Goal: Task Accomplishment & Management: Use online tool/utility

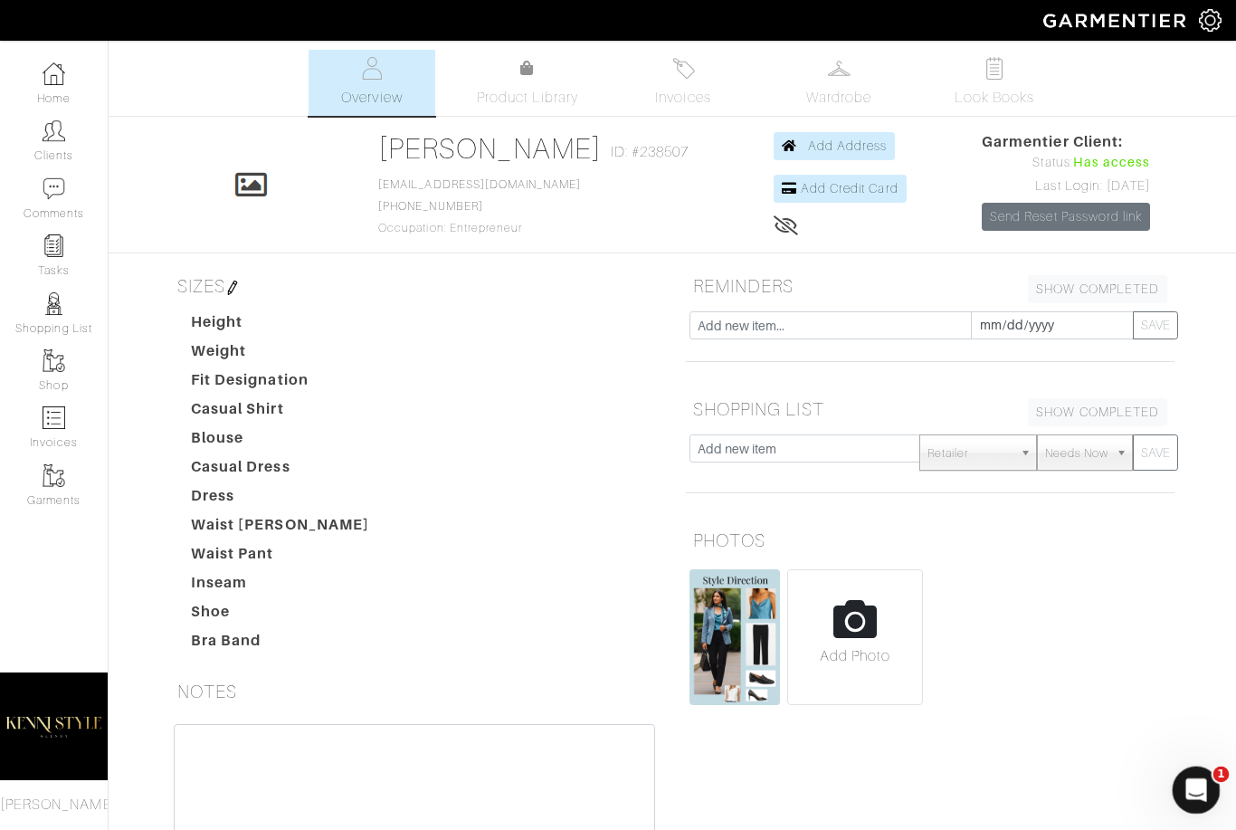
click at [1198, 774] on div "Open Intercom Messenger" at bounding box center [1194, 788] width 60 height 60
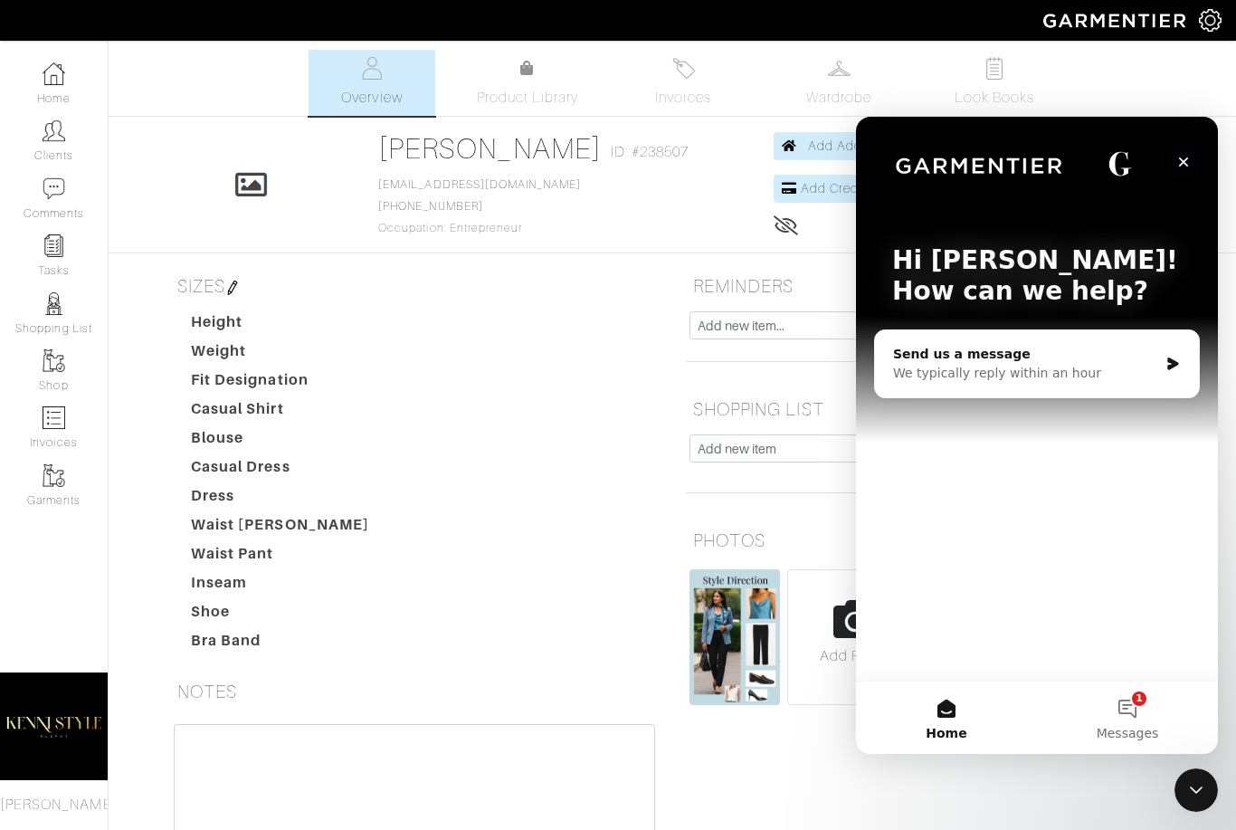
click at [1180, 164] on icon "Close" at bounding box center [1184, 162] width 14 height 14
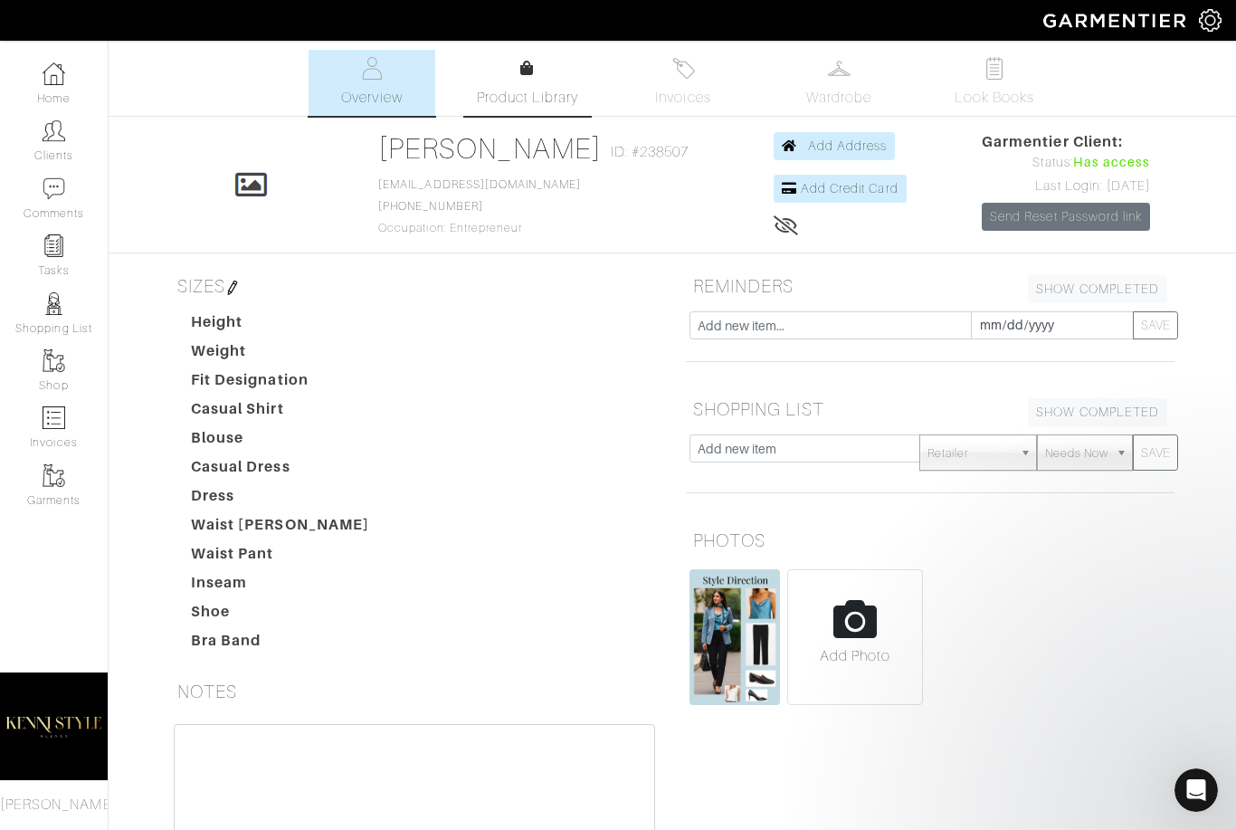
click at [529, 88] on span "Product Library" at bounding box center [528, 98] width 102 height 22
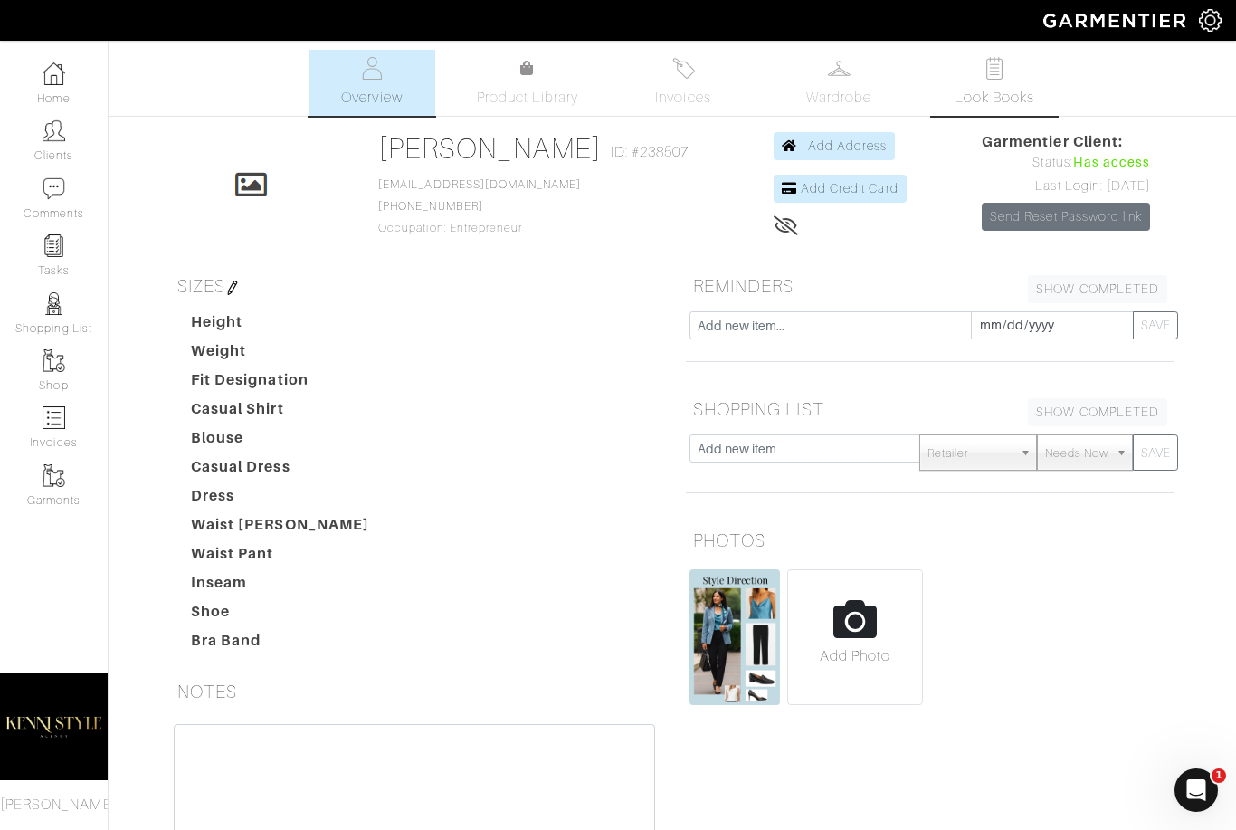
click at [985, 97] on span "Look Books" at bounding box center [995, 98] width 81 height 22
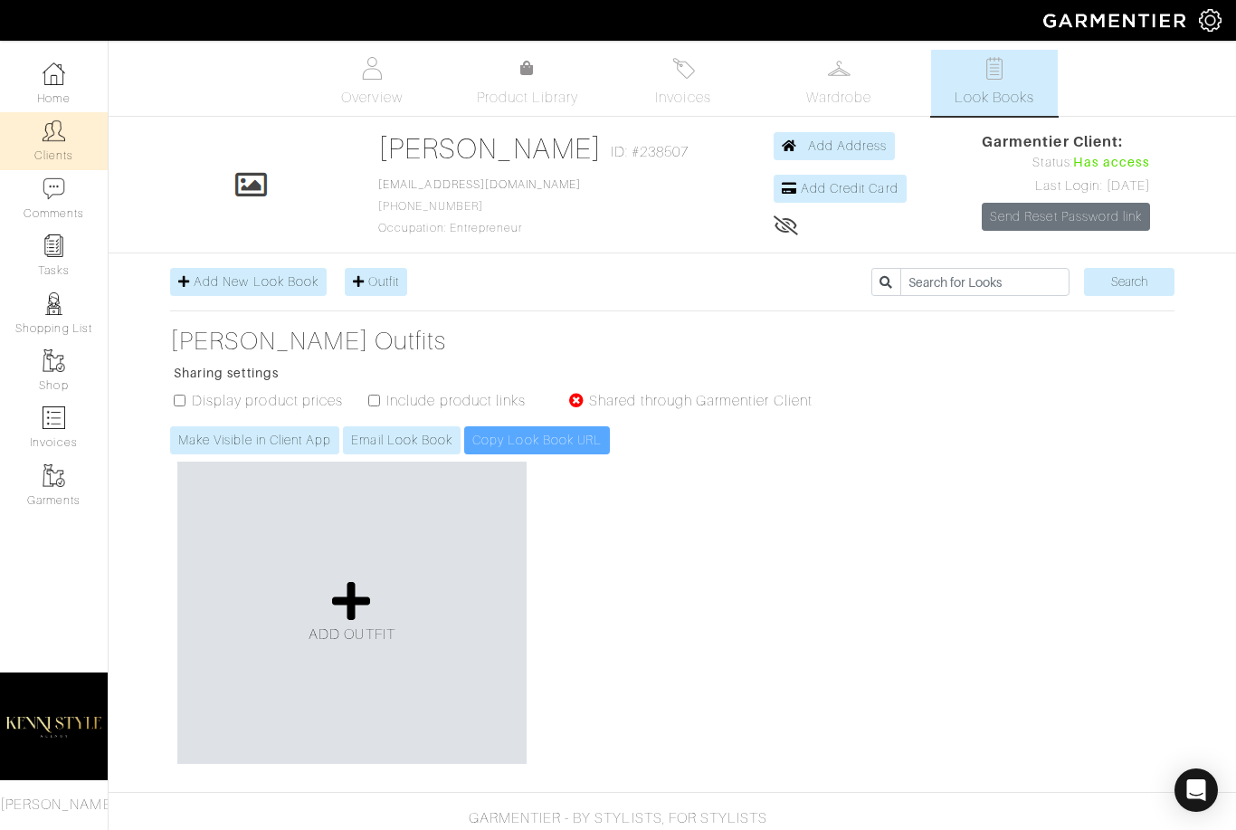
click at [37, 136] on link "Clients" at bounding box center [54, 140] width 108 height 57
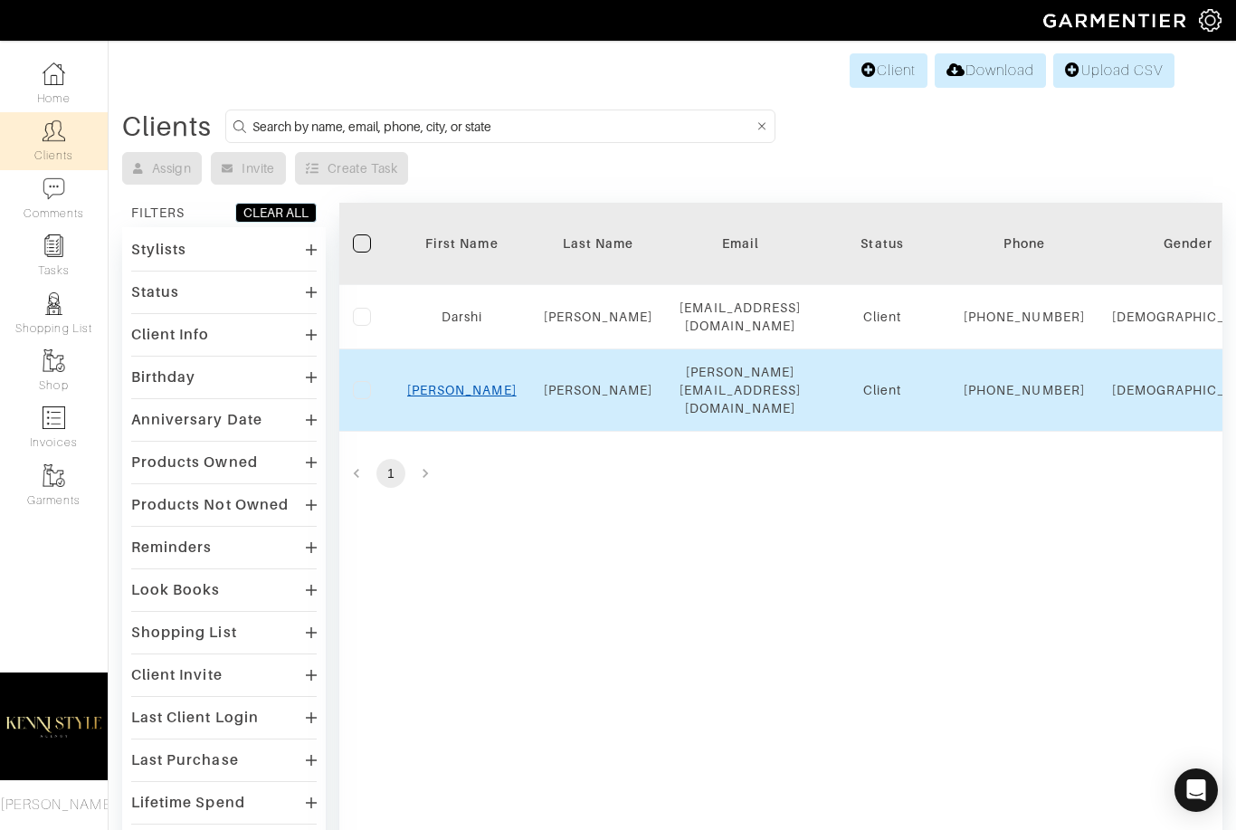
click at [462, 397] on link "[PERSON_NAME]" at bounding box center [462, 390] width 110 height 14
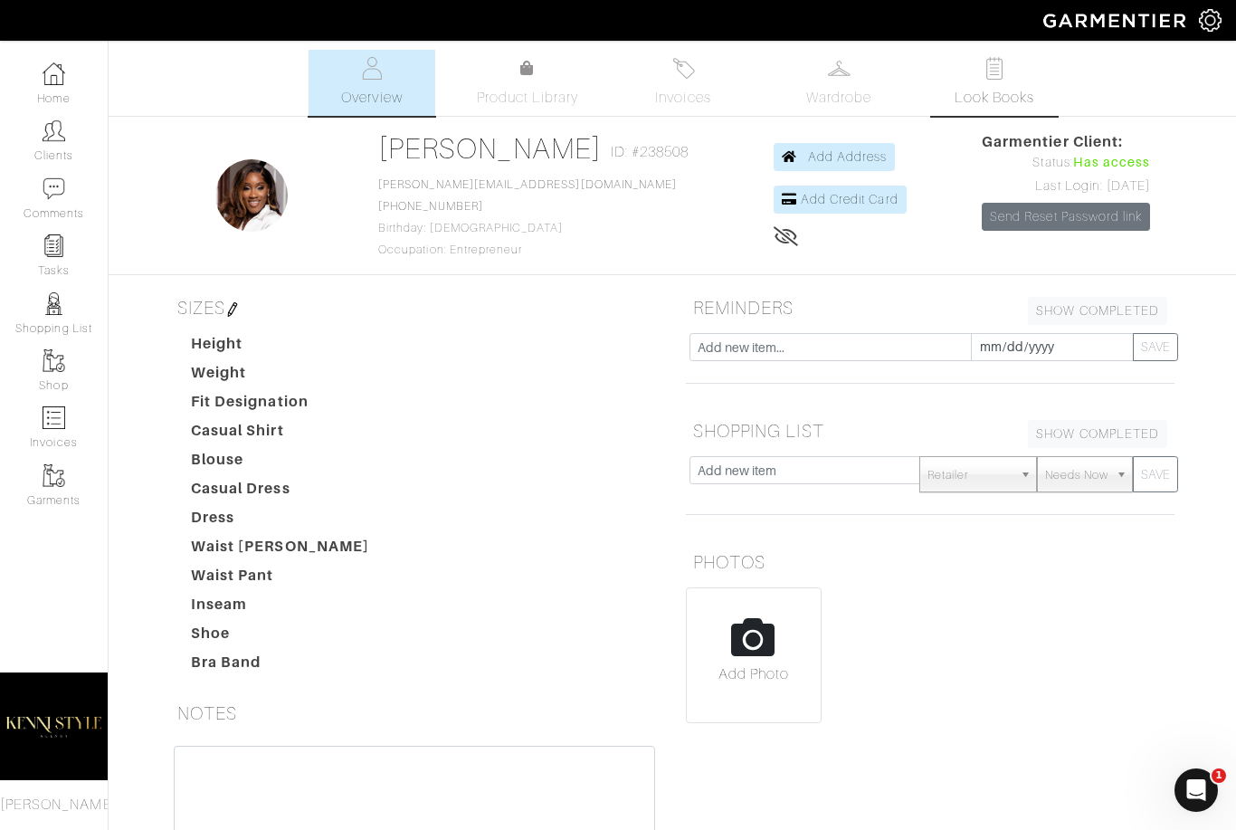
click at [999, 62] on img at bounding box center [995, 68] width 23 height 23
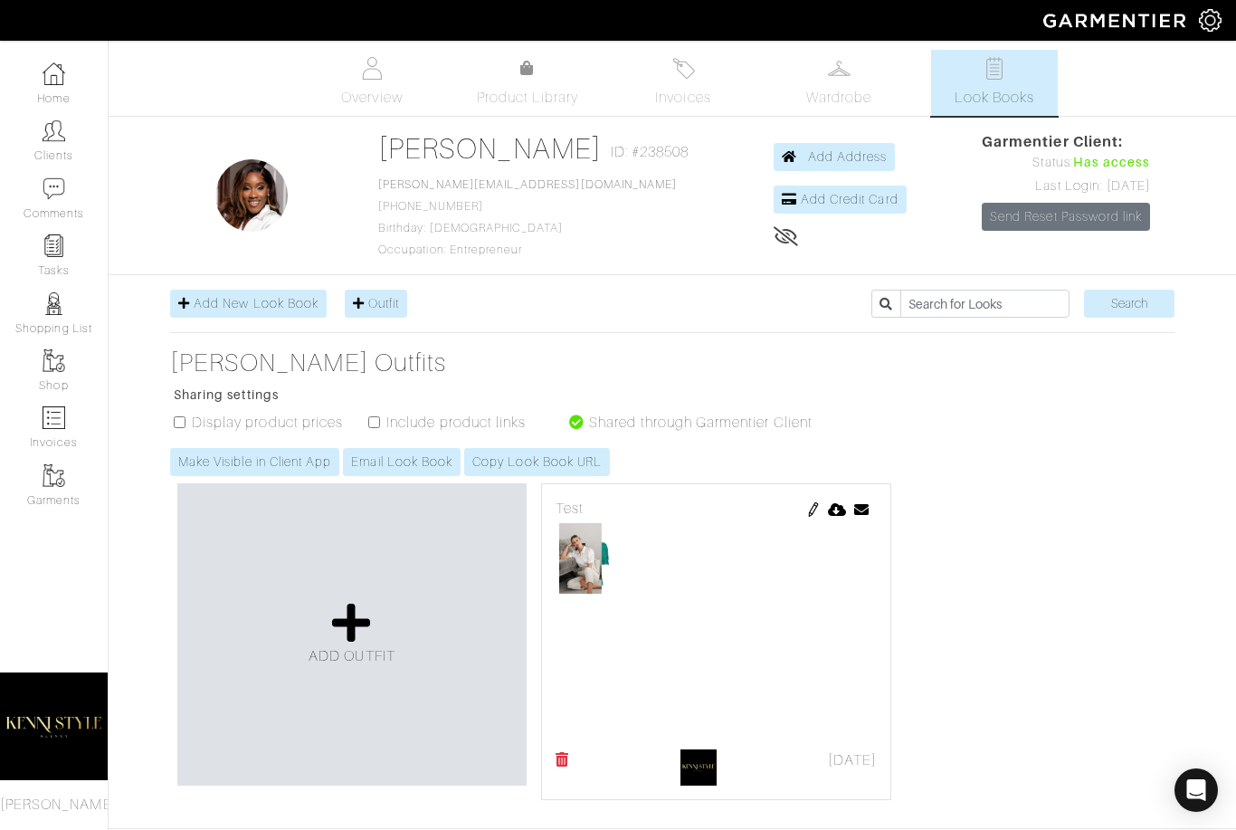
scroll to position [5, 0]
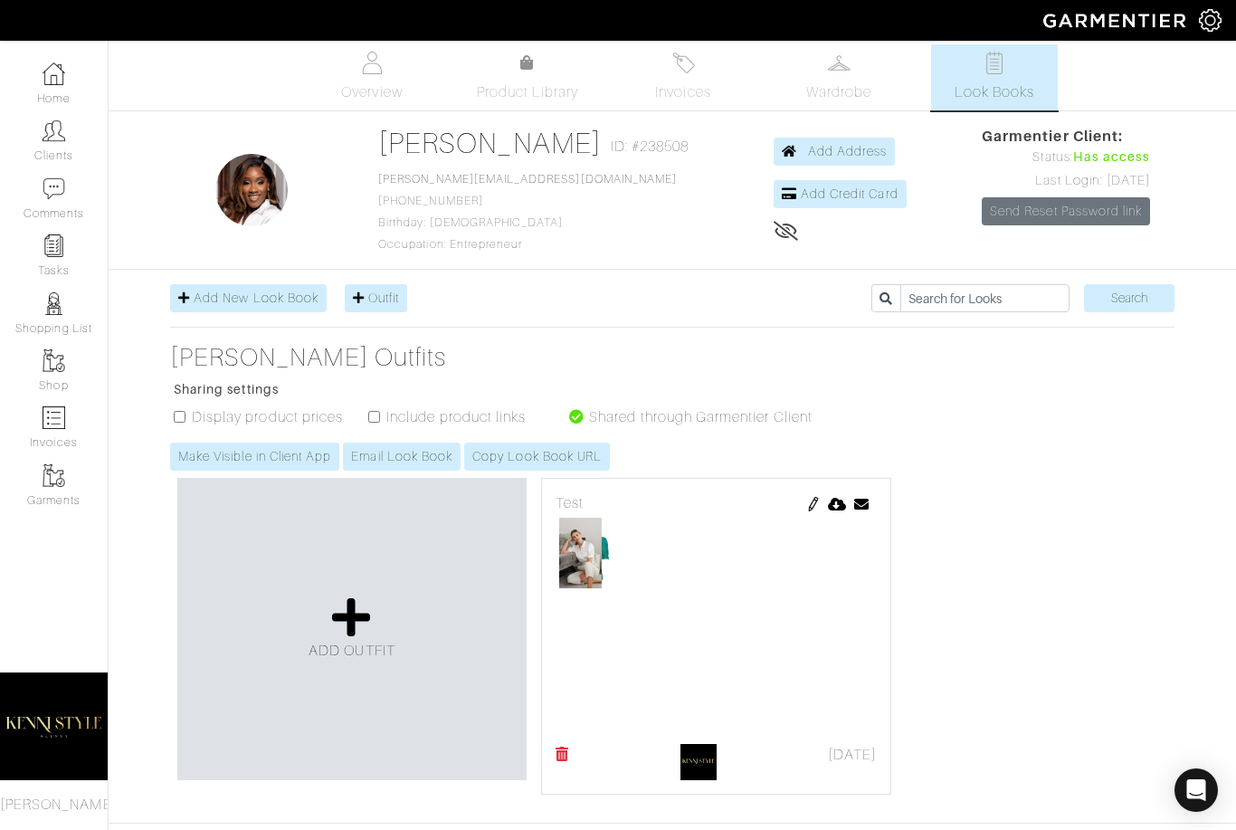
click at [865, 504] on icon at bounding box center [861, 504] width 15 height 14
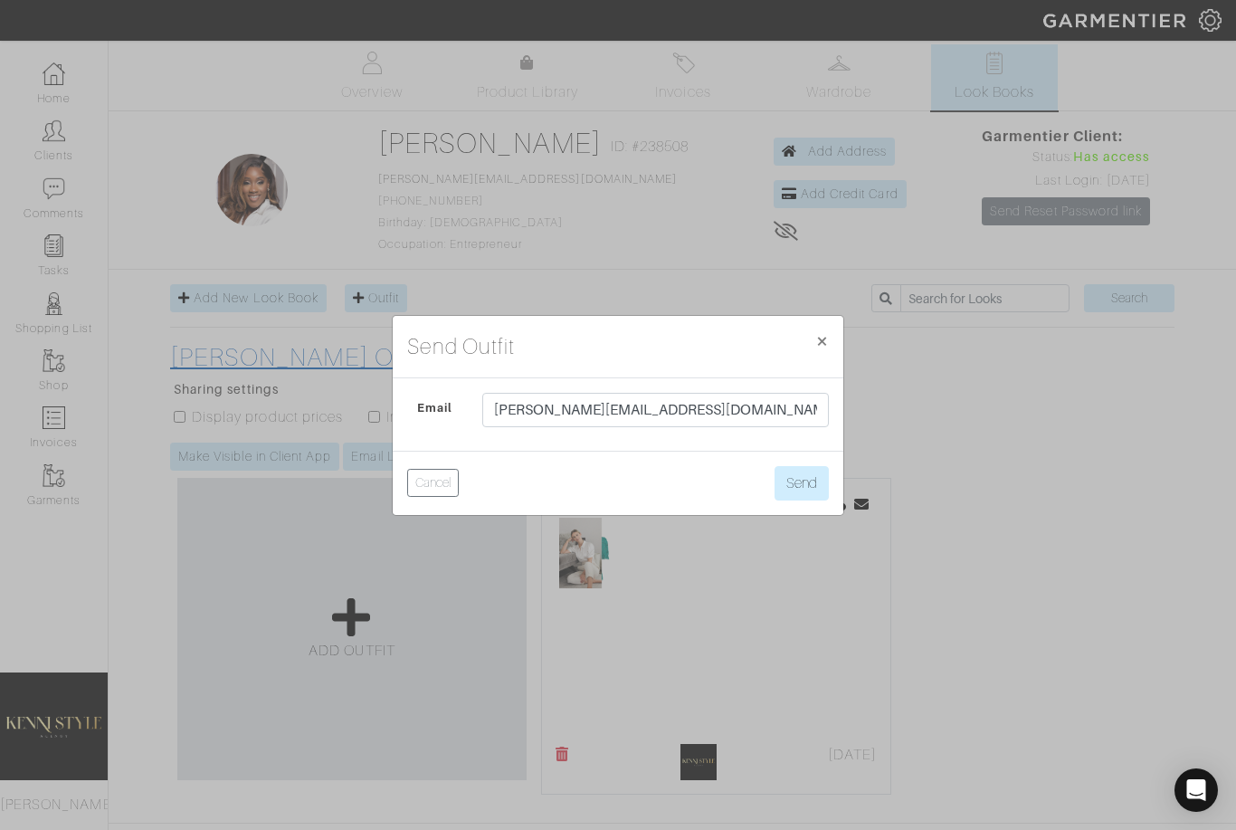
click at [818, 353] on span "×" at bounding box center [822, 341] width 14 height 24
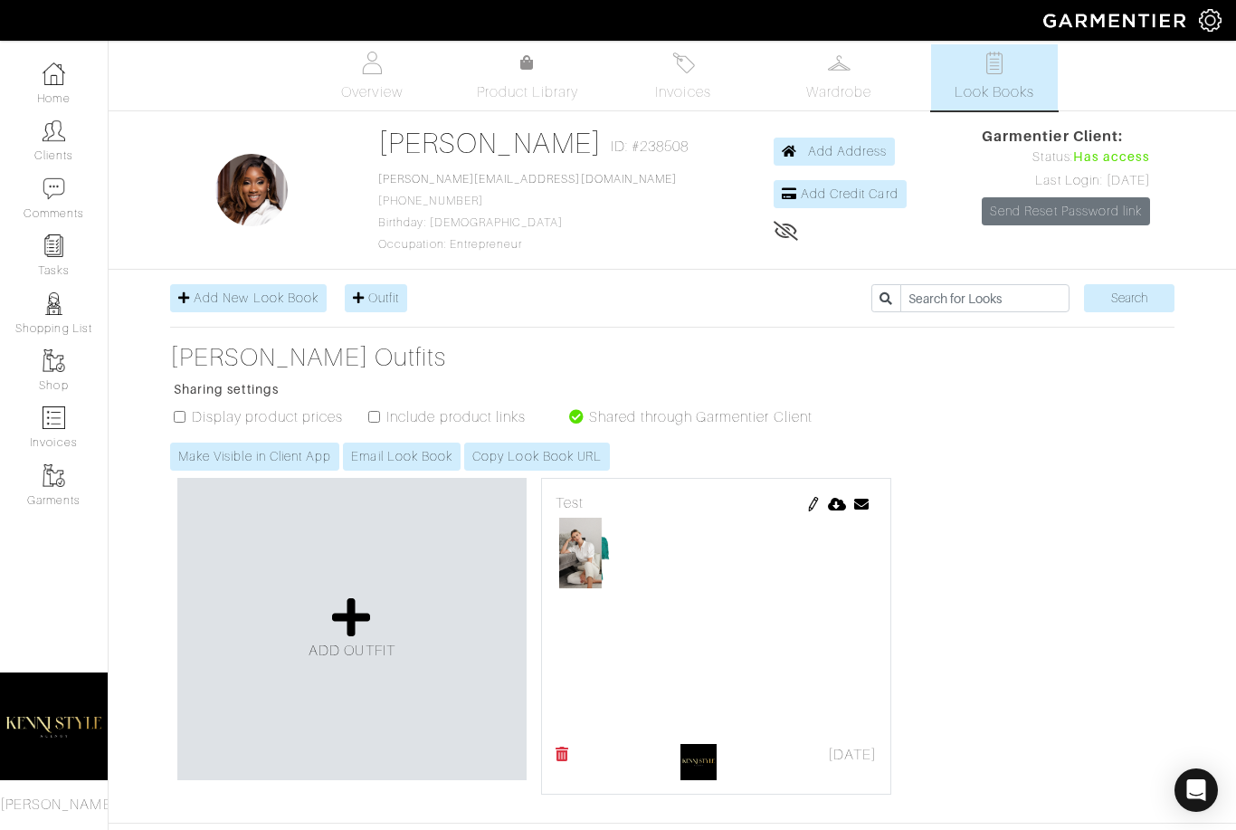
click at [814, 504] on img at bounding box center [813, 504] width 14 height 14
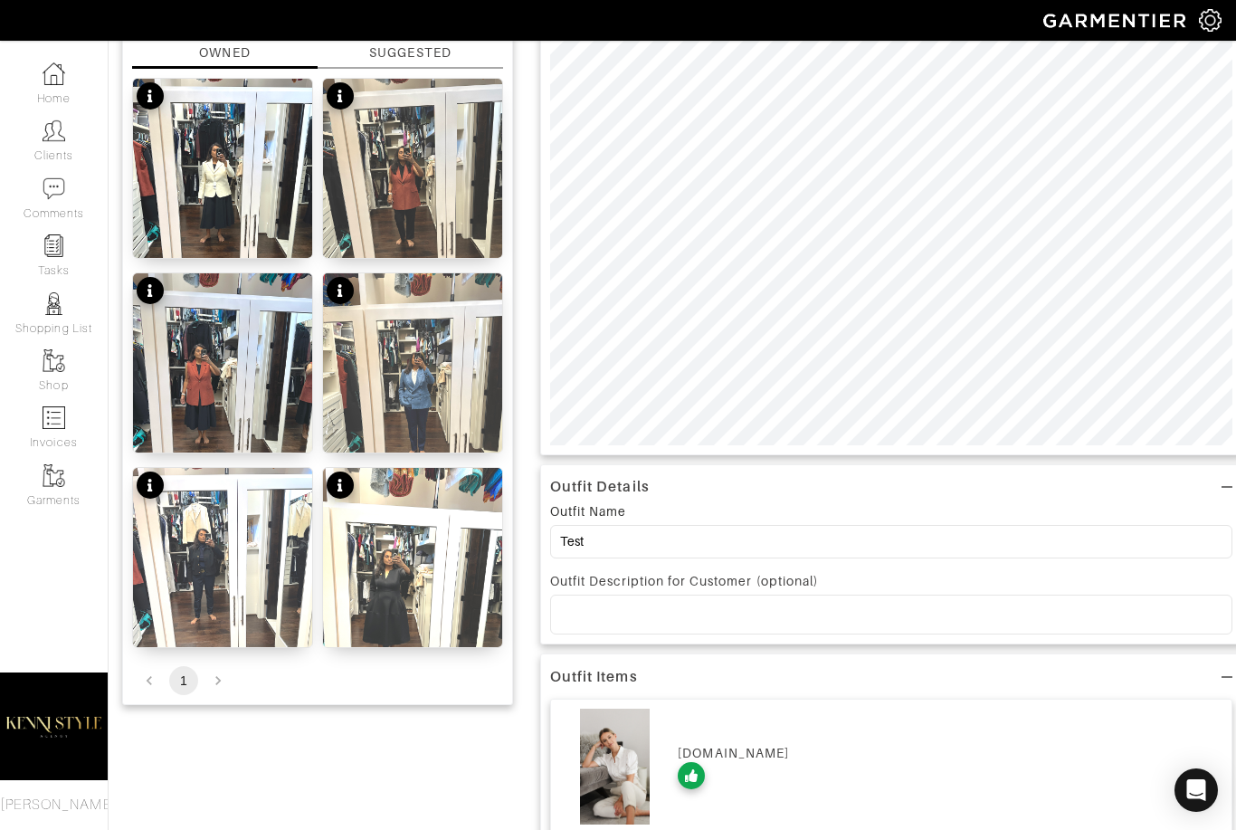
scroll to position [411, 0]
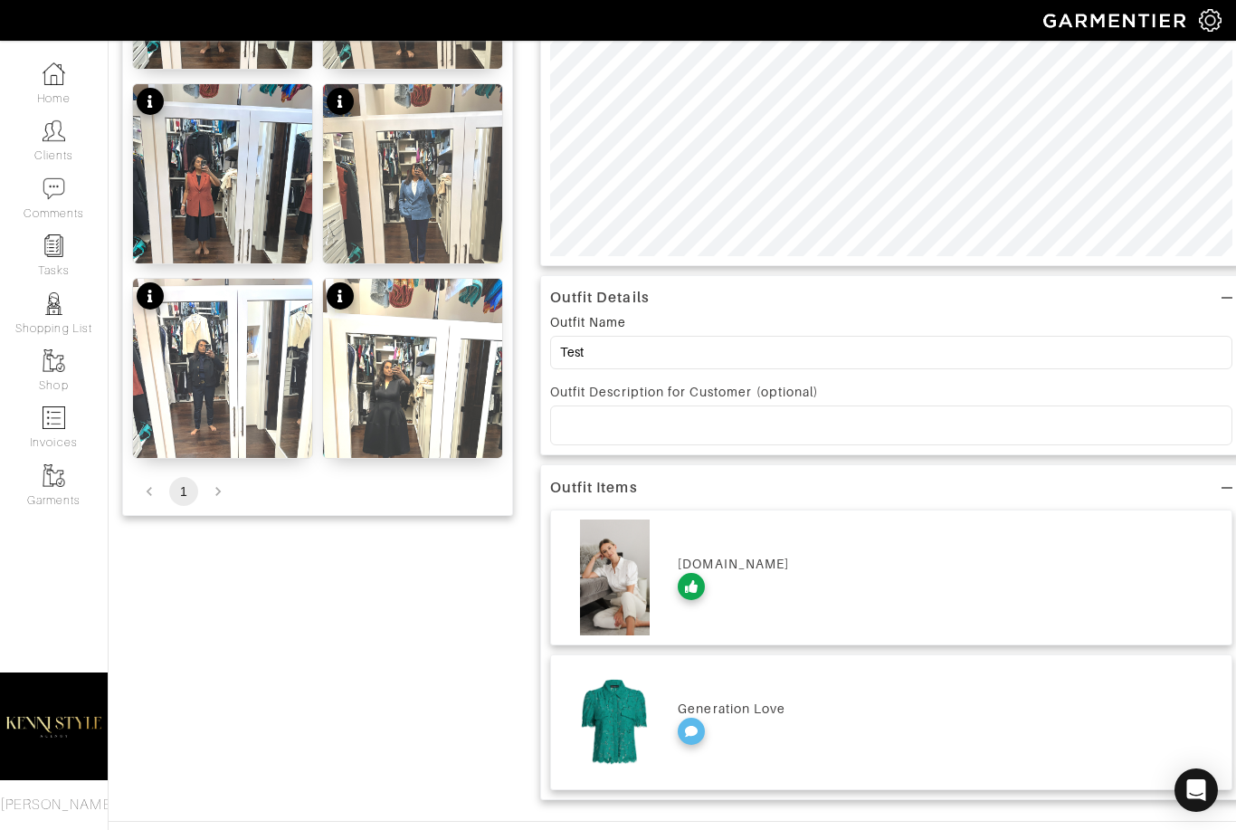
click at [745, 567] on div "shopravella.com" at bounding box center [950, 564] width 545 height 18
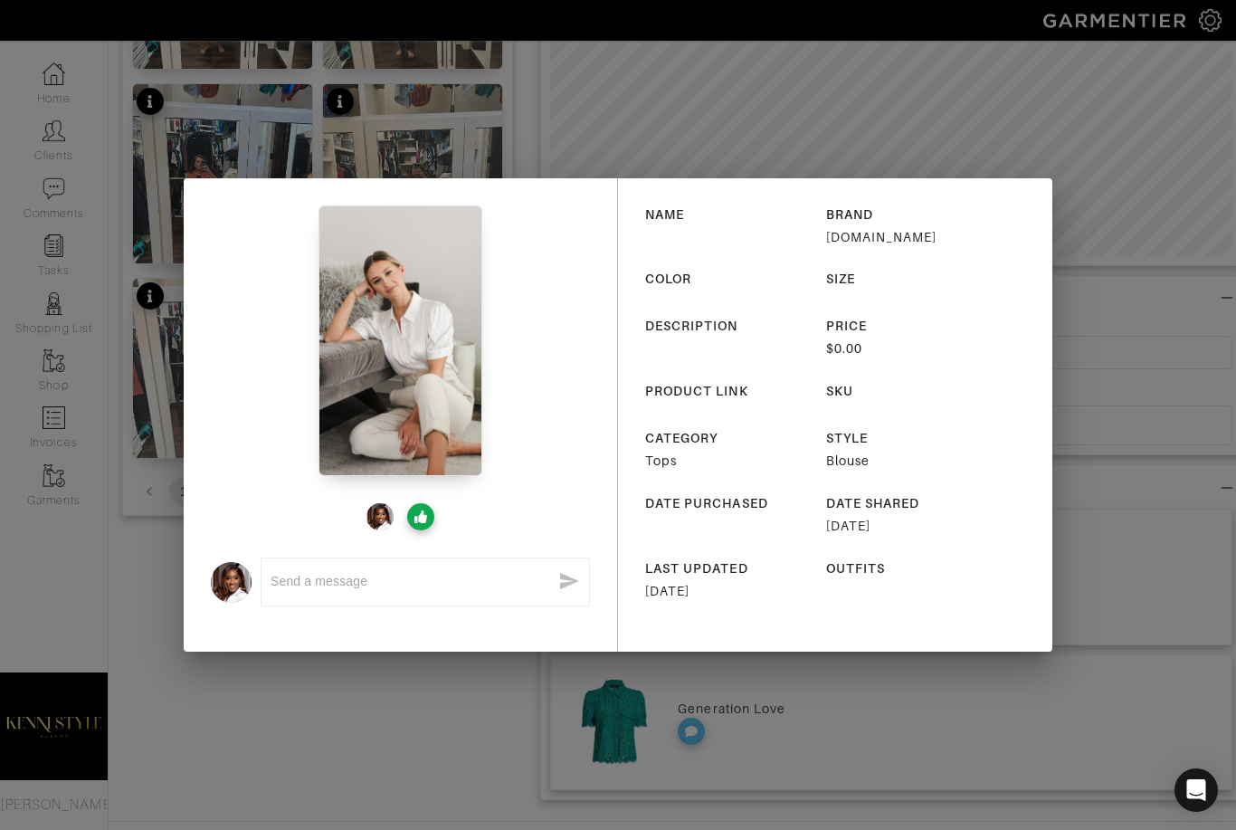
click at [1094, 277] on div "x NAME BRAND shopravella.com COLOR SIZE DESCRIPTION PRICE $0.00 PRODUCT LINK SK…" at bounding box center [618, 415] width 1236 height 830
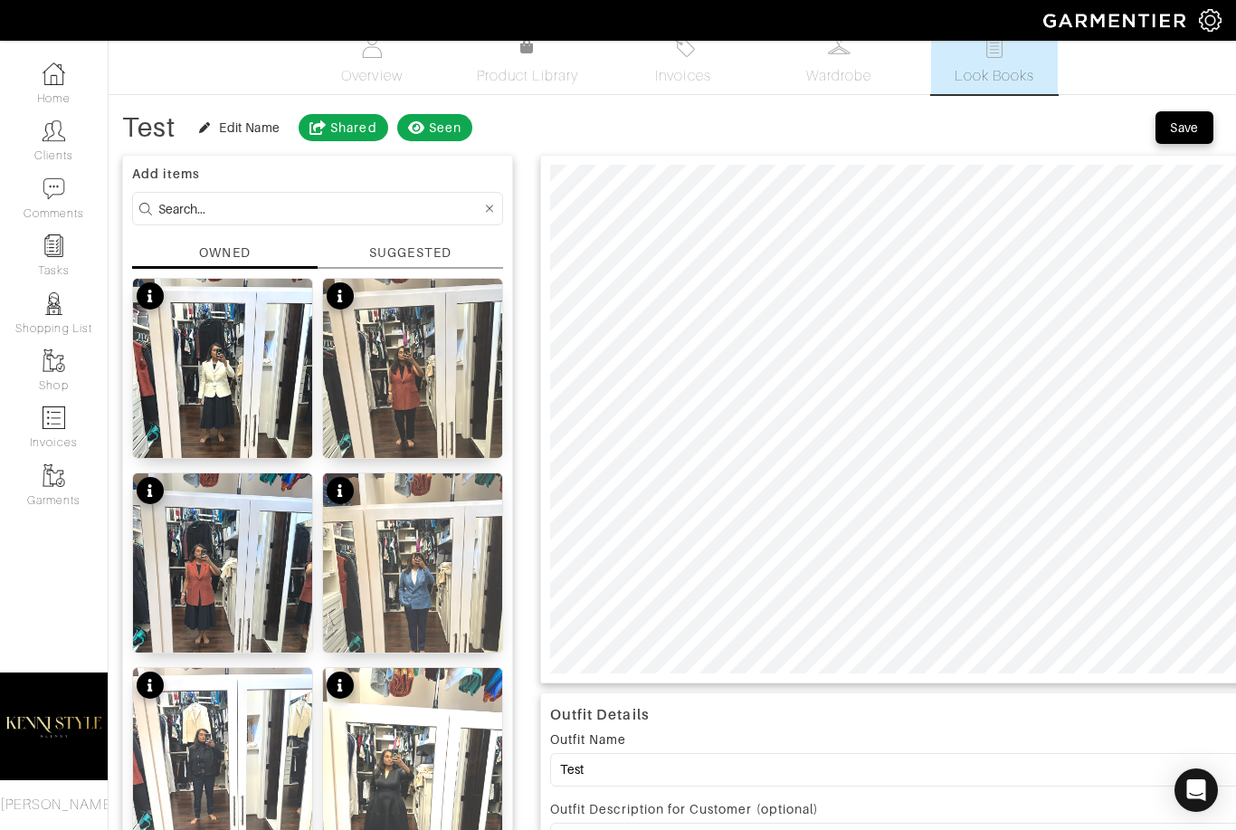
scroll to position [0, 0]
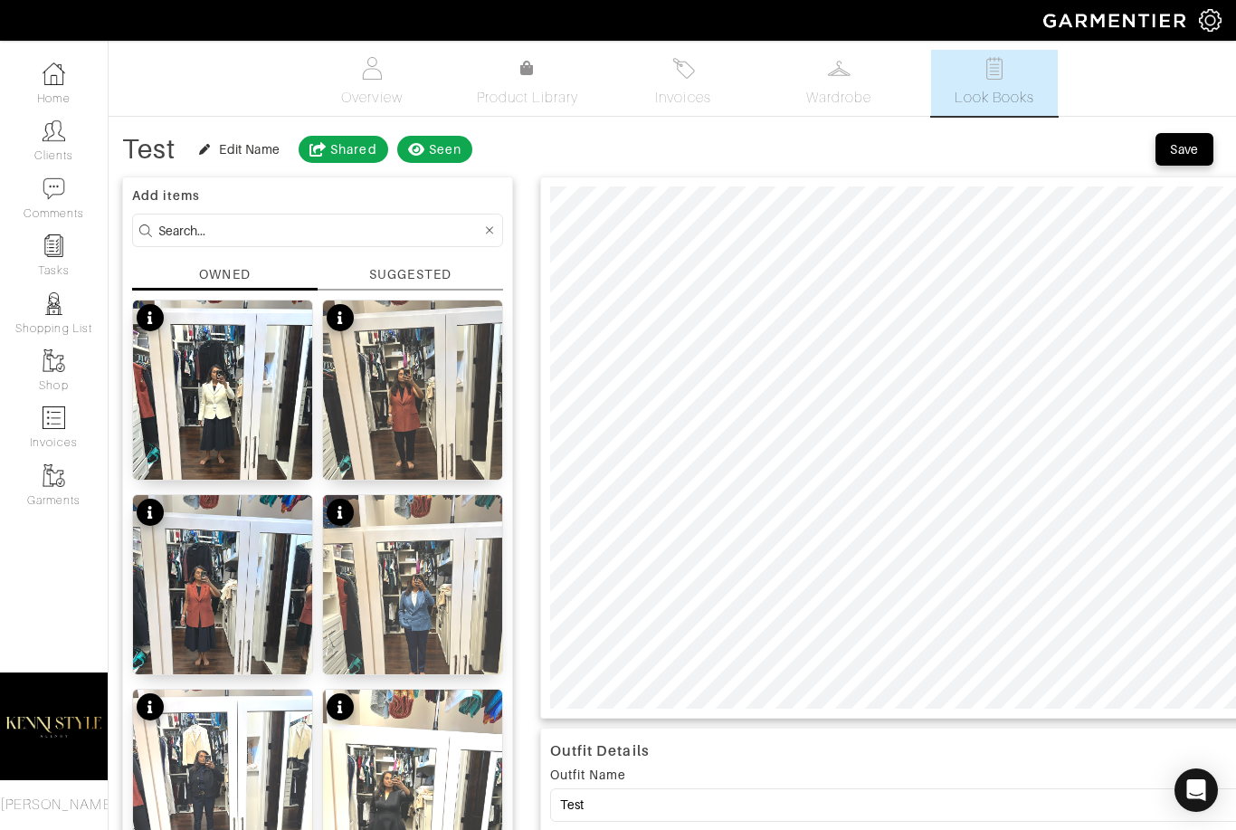
click at [977, 98] on span "Look Books" at bounding box center [995, 98] width 81 height 22
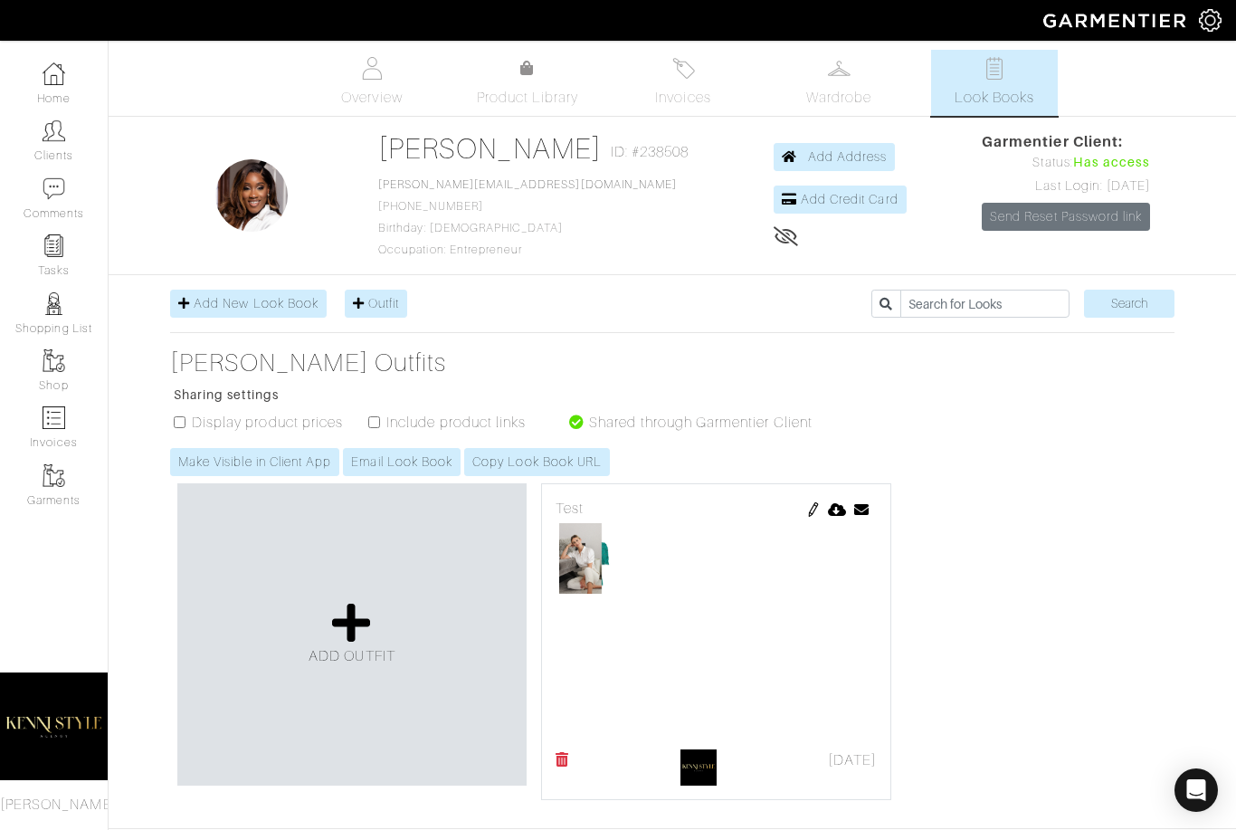
scroll to position [5, 0]
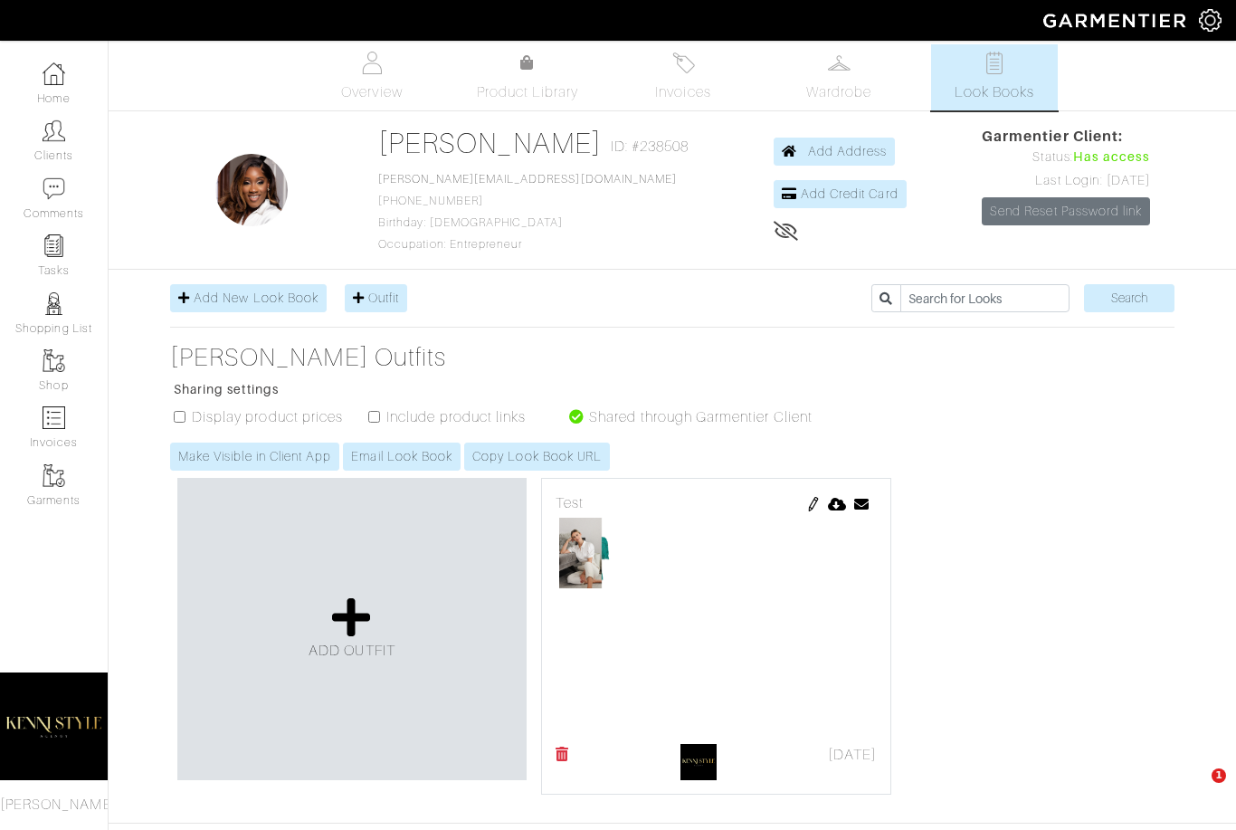
click at [697, 571] on img at bounding box center [716, 627] width 321 height 226
click at [633, 563] on img at bounding box center [716, 627] width 321 height 226
click at [586, 557] on img at bounding box center [716, 627] width 321 height 226
click at [721, 585] on img at bounding box center [716, 627] width 321 height 226
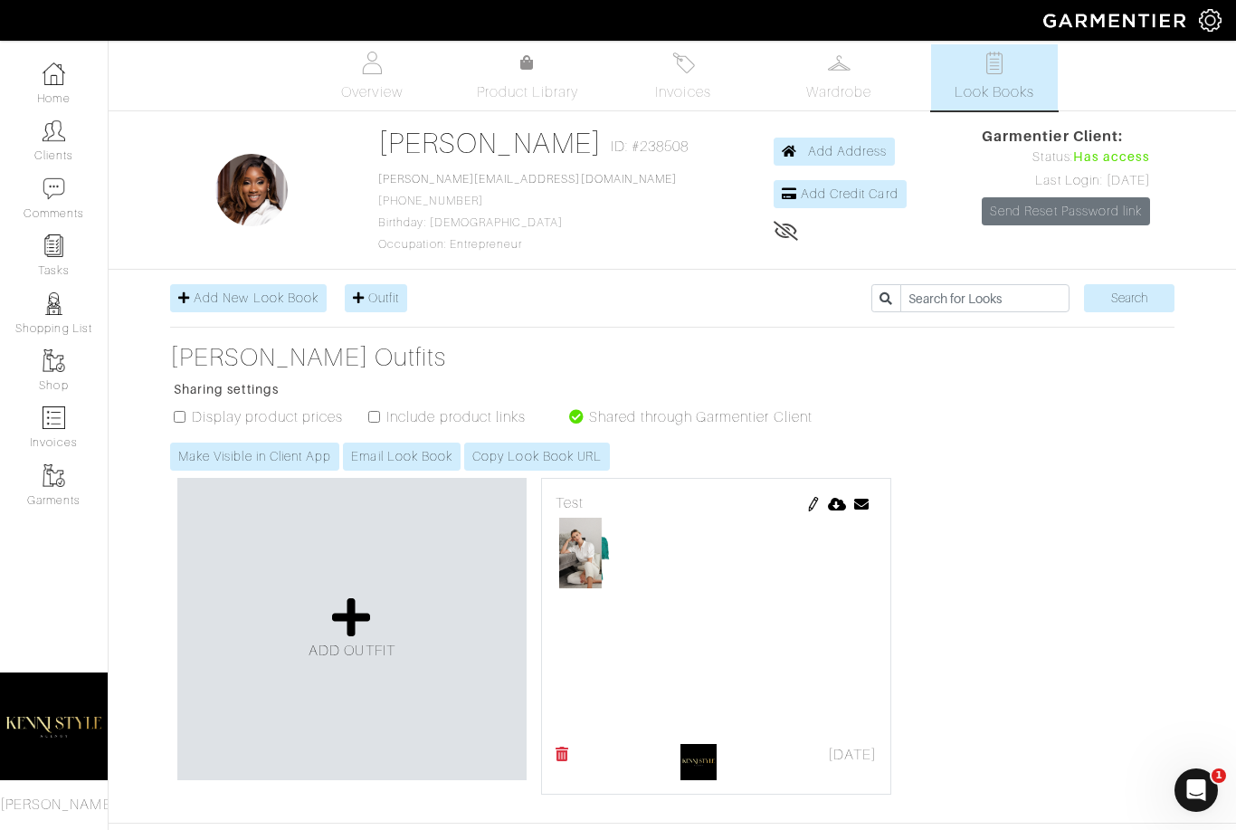
click at [692, 762] on img at bounding box center [699, 762] width 36 height 36
click at [817, 512] on link at bounding box center [813, 503] width 14 height 22
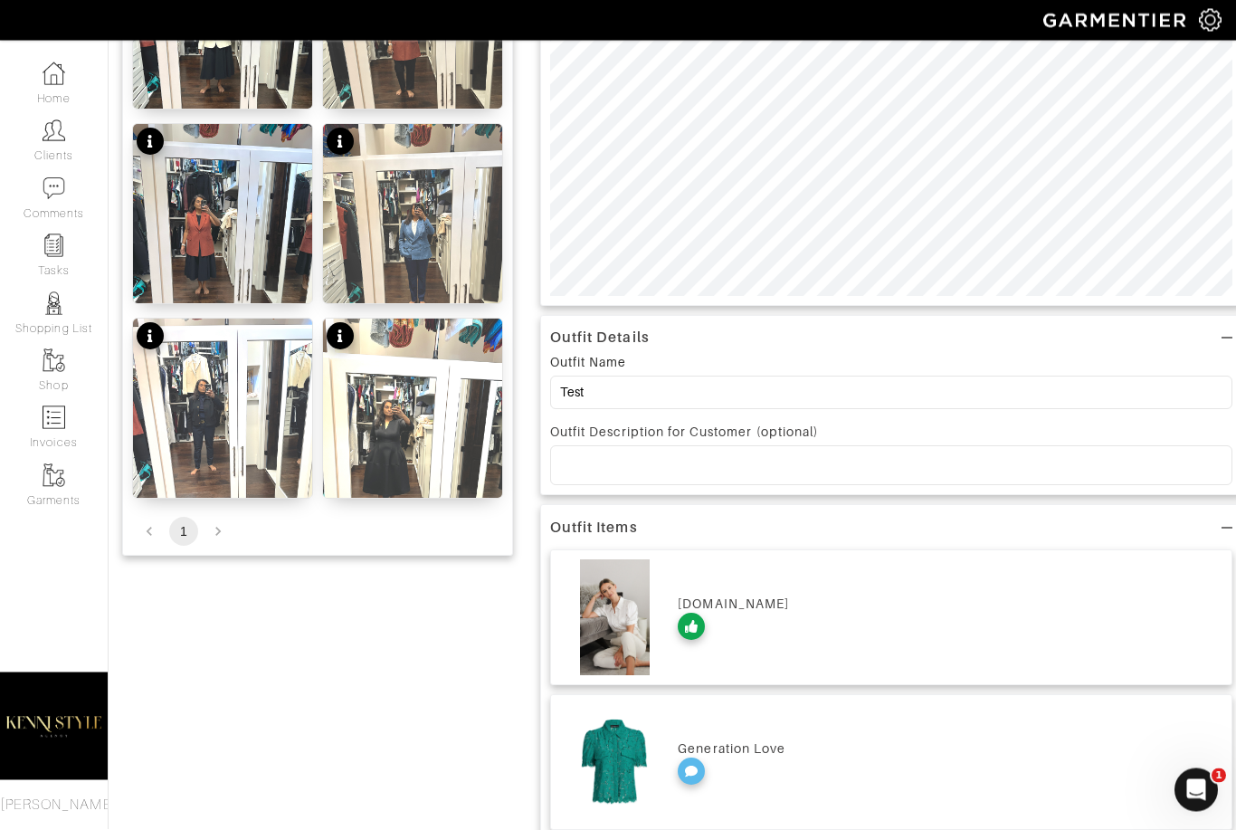
scroll to position [411, 0]
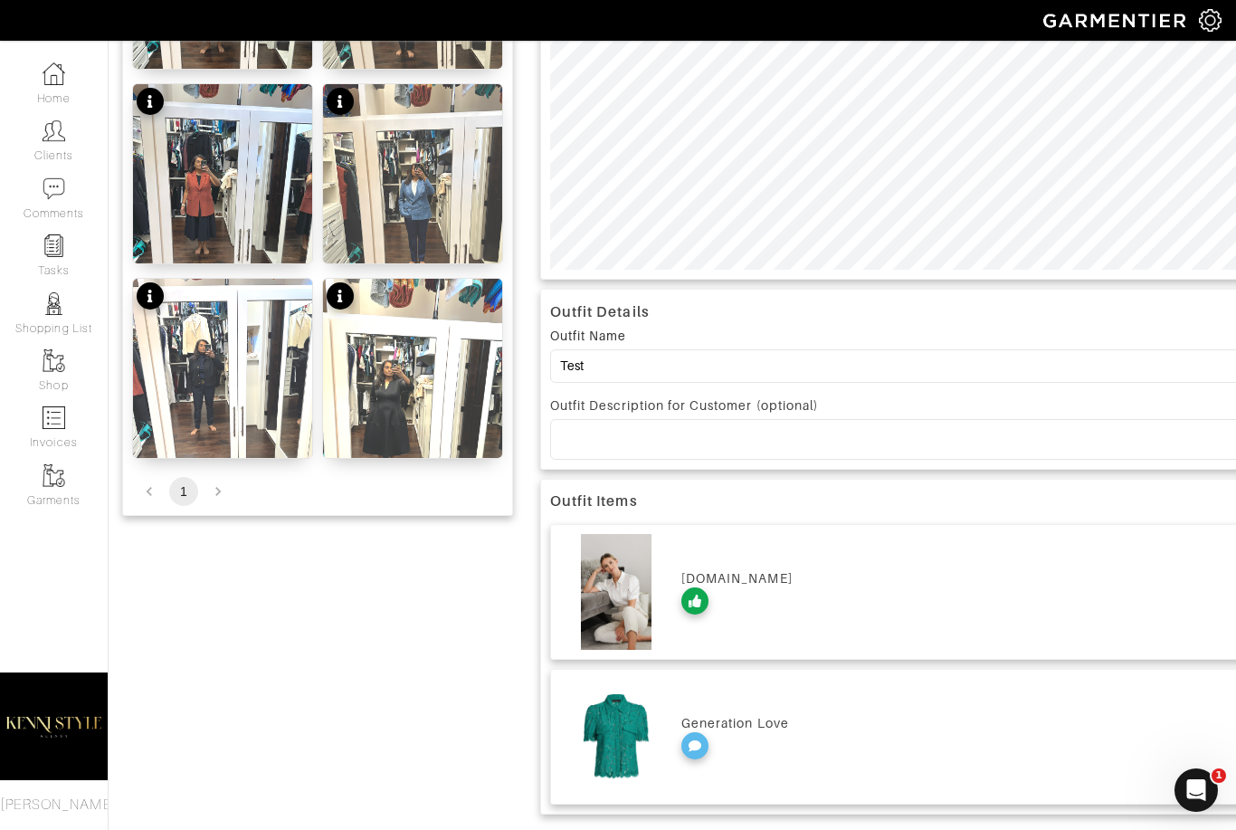
click at [777, 577] on div "shopravella.com" at bounding box center [962, 578] width 561 height 18
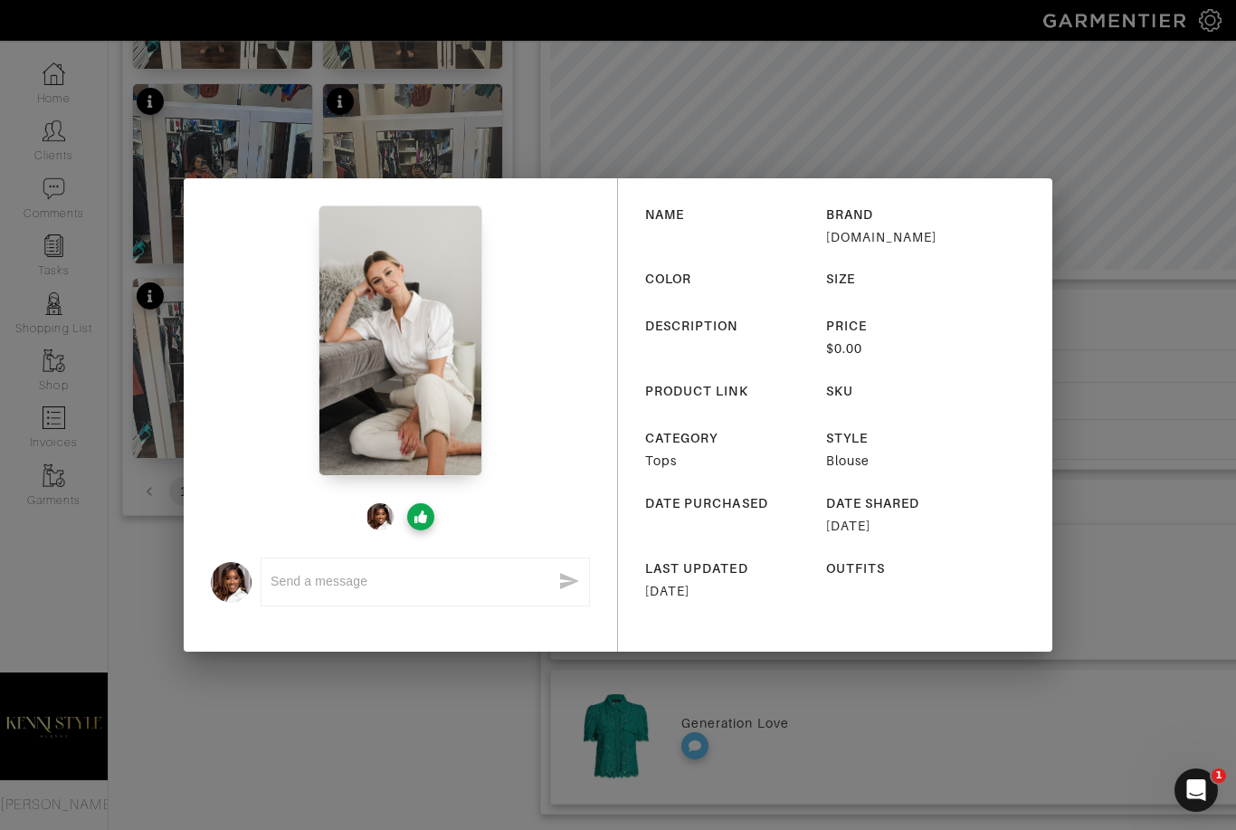
click at [1093, 217] on div "x NAME BRAND shopravella.com COLOR SIZE DESCRIPTION PRICE $0.00 PRODUCT LINK SK…" at bounding box center [618, 415] width 1236 height 830
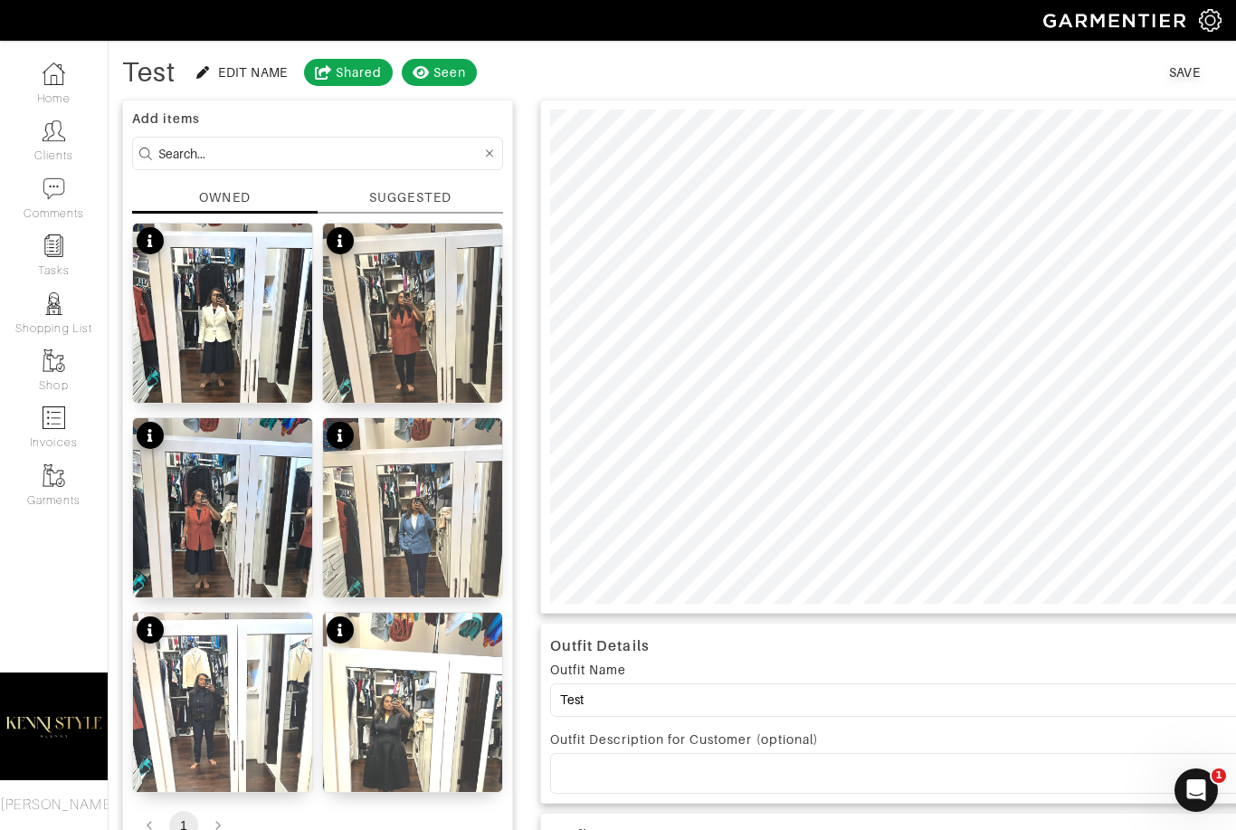
scroll to position [0, 0]
